Goal: Check status: Check status

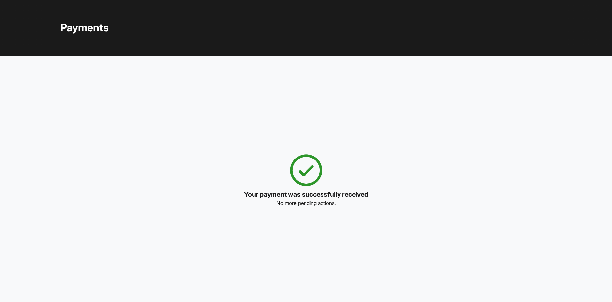
click at [326, 193] on p "Your payment was successfully received" at bounding box center [306, 194] width 124 height 9
click at [299, 157] on icon at bounding box center [306, 170] width 32 height 32
drag, startPoint x: 91, startPoint y: 16, endPoint x: 90, endPoint y: 20, distance: 4.4
click at [90, 20] on div "Payments" at bounding box center [306, 28] width 523 height 56
drag, startPoint x: 288, startPoint y: 157, endPoint x: 329, endPoint y: 173, distance: 44.1
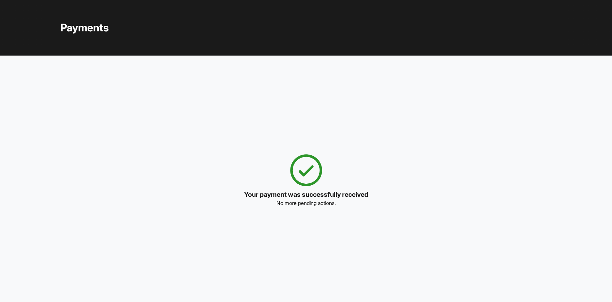
click at [295, 157] on icon at bounding box center [306, 170] width 39 height 39
click at [314, 211] on div "Your payment was successfully received No more pending actions." at bounding box center [305, 179] width 491 height 246
